Goal: Find specific page/section: Find specific page/section

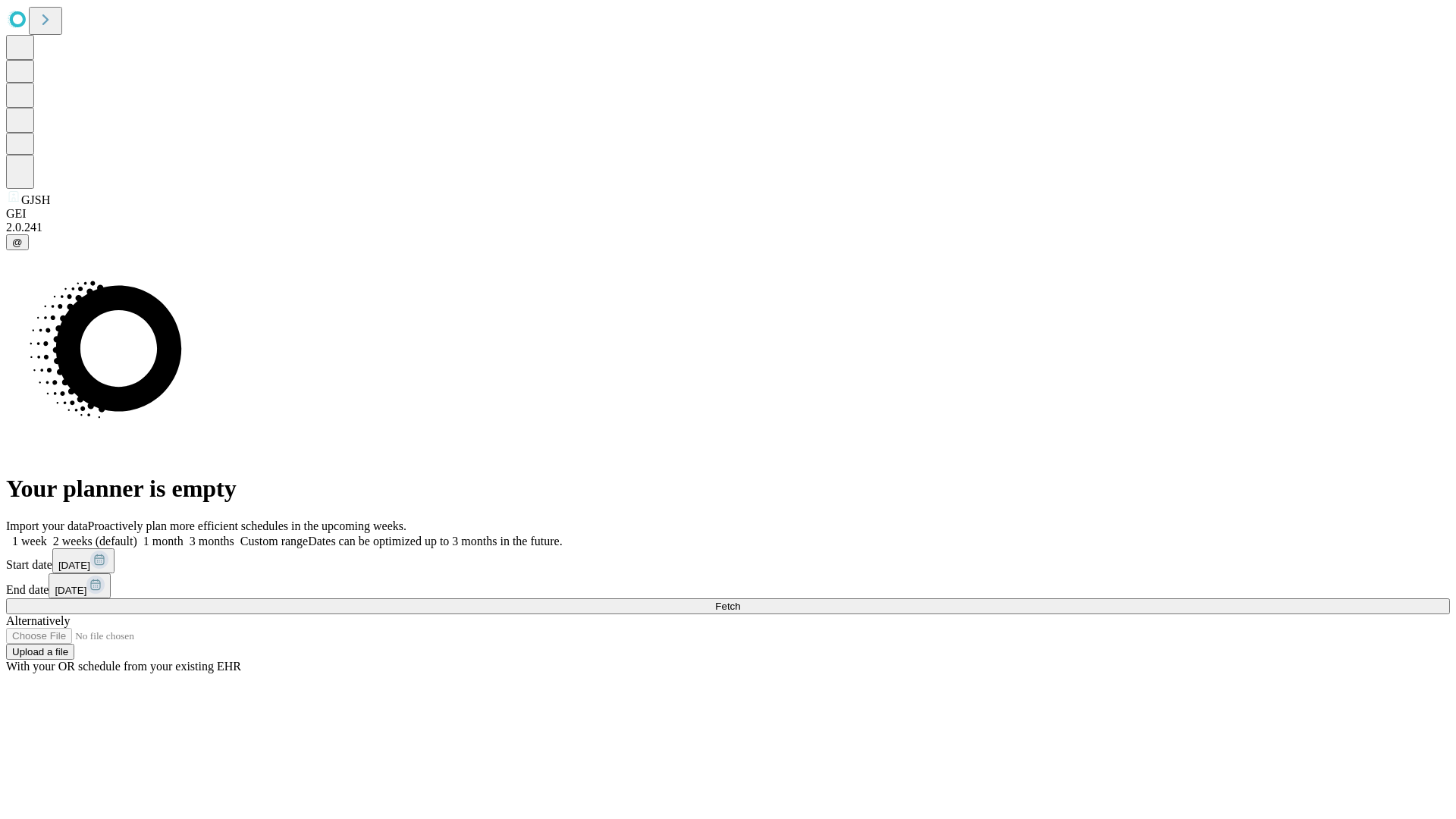
click at [740, 601] on span "Fetch" at bounding box center [727, 606] width 25 height 11
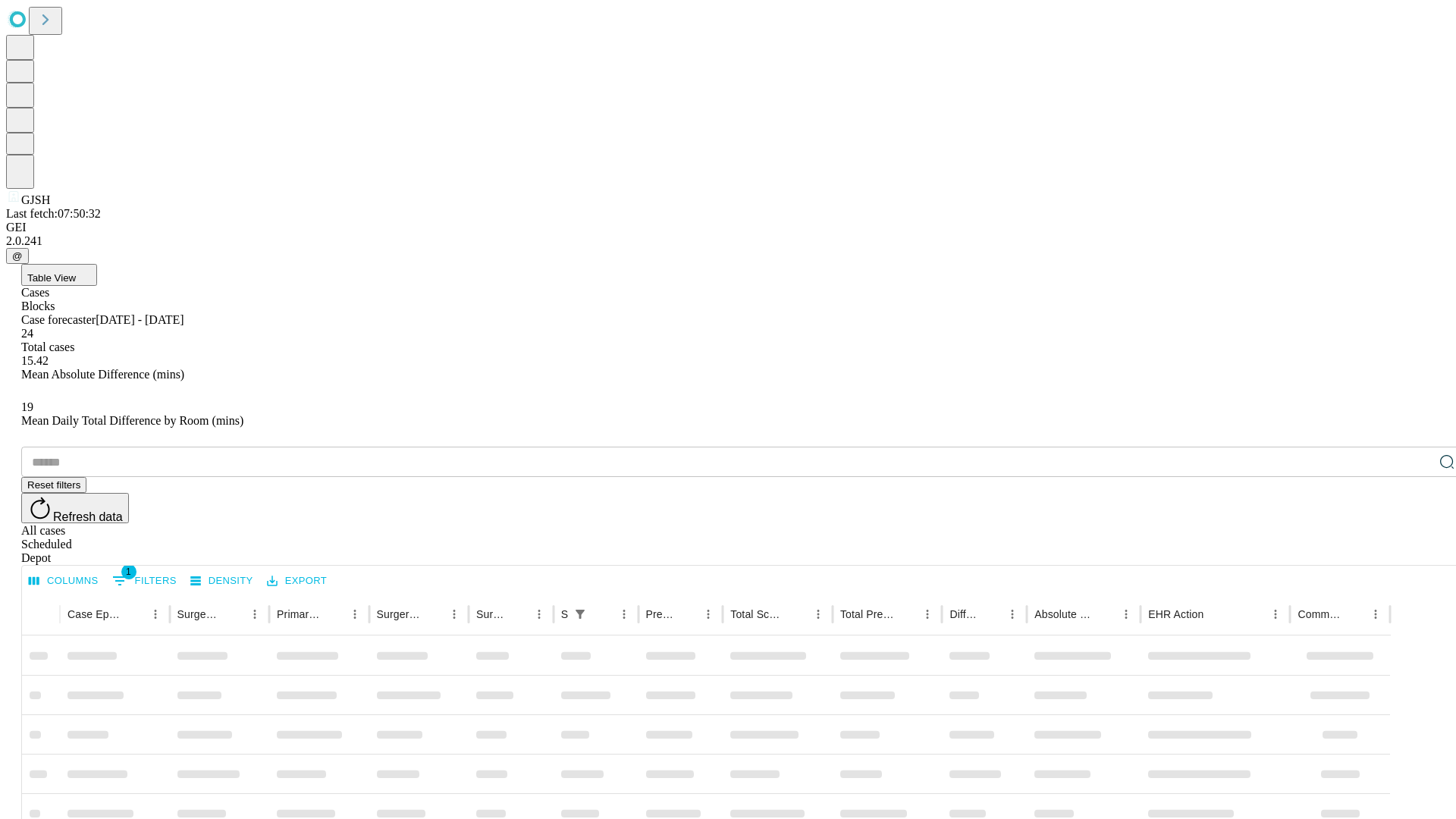
click at [1417, 552] on div "Depot" at bounding box center [743, 559] width 1444 height 14
